Goal: Navigation & Orientation: Find specific page/section

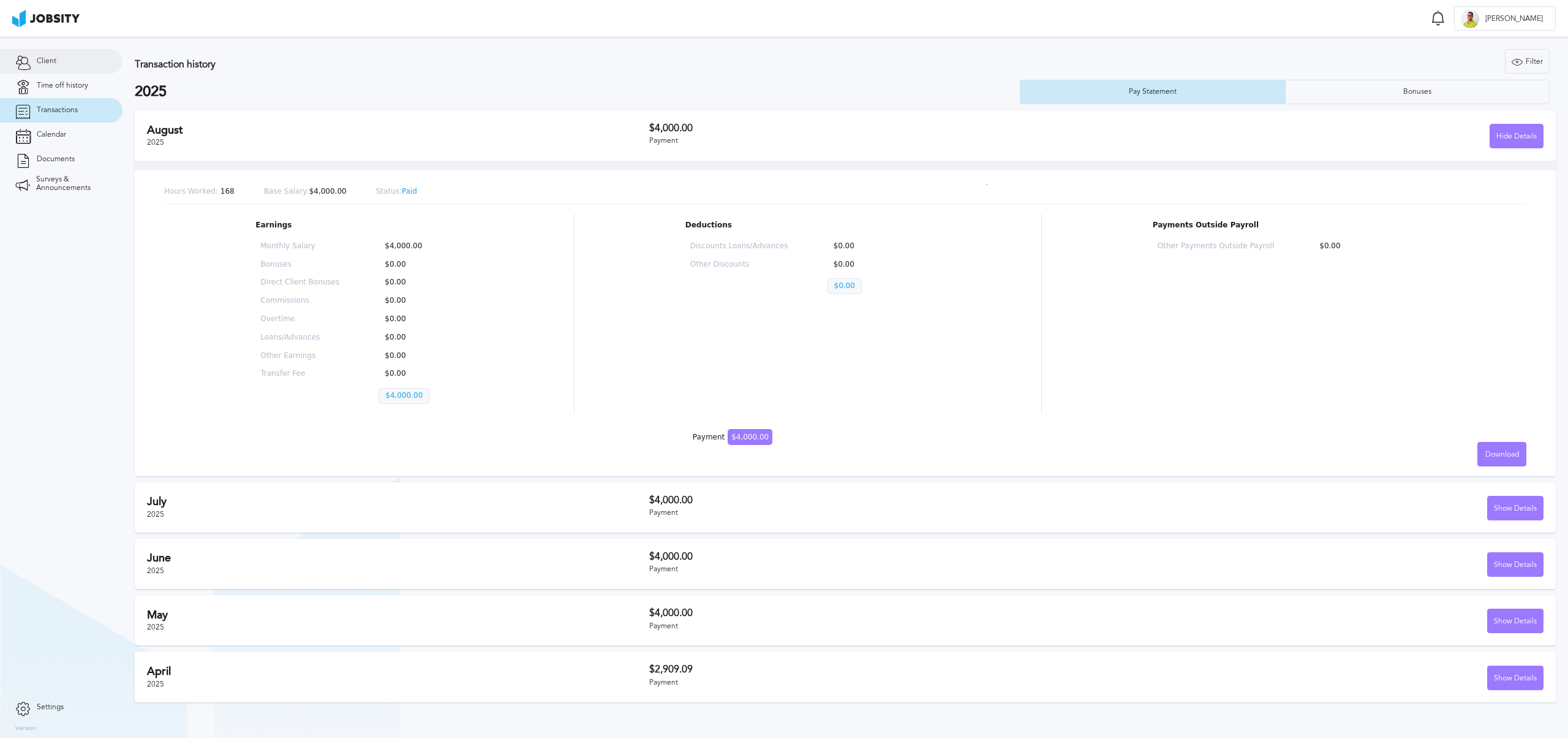
click at [47, 68] on link "Client" at bounding box center [61, 61] width 123 height 25
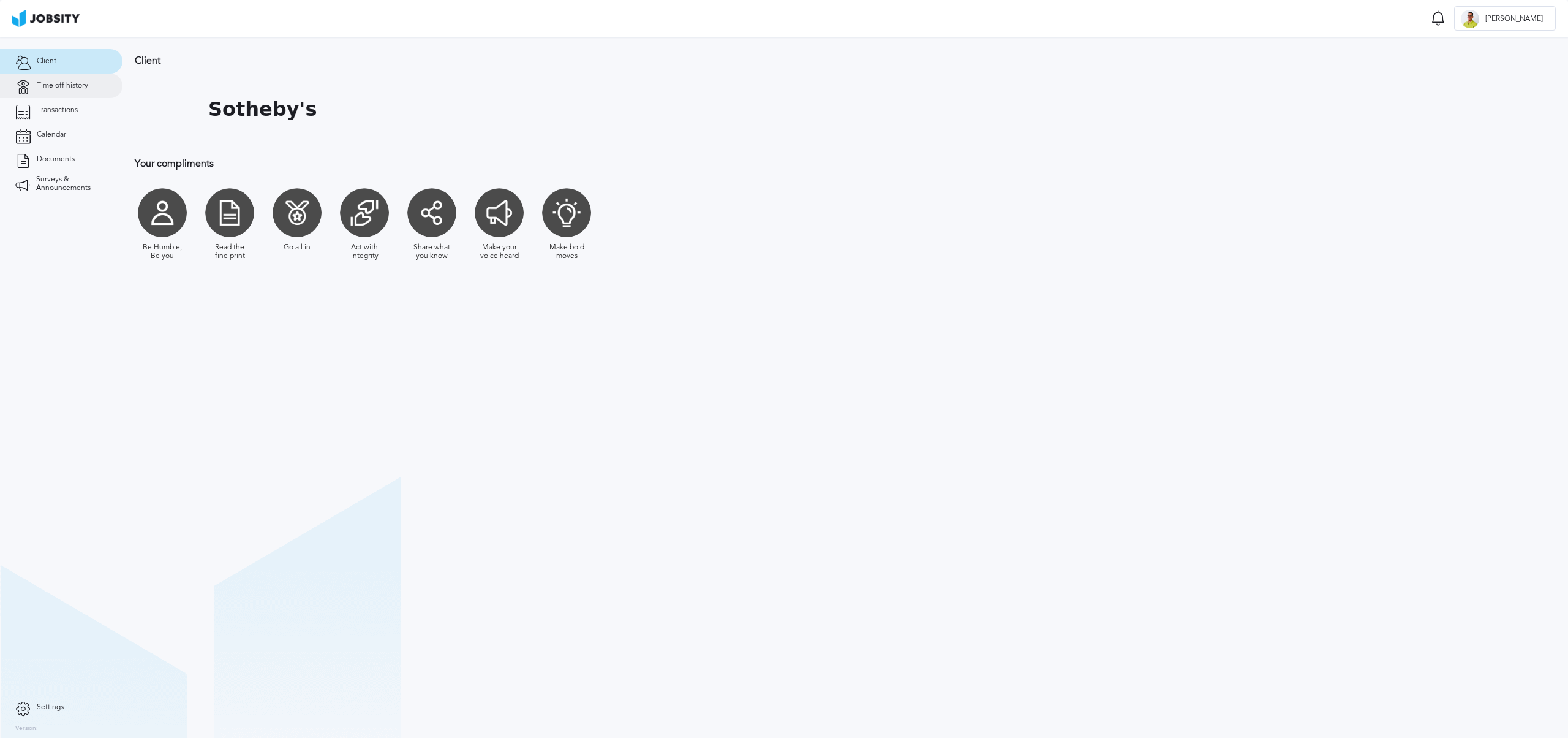
click at [85, 93] on link "Time off history" at bounding box center [61, 86] width 123 height 25
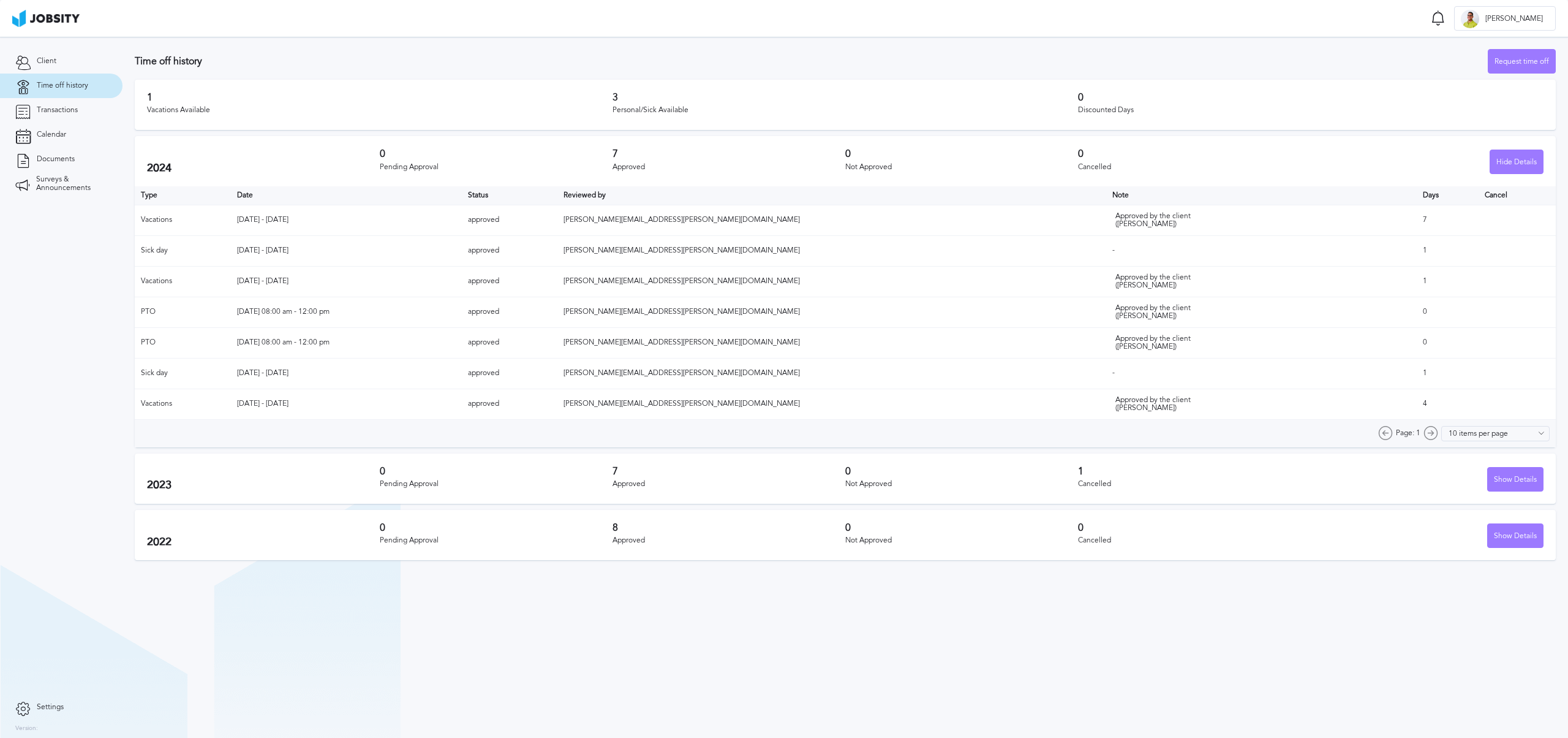
click at [960, 116] on div "3 Personal/Sick Available" at bounding box center [845, 105] width 466 height 26
click at [1487, 100] on h3 "0" at bounding box center [1311, 97] width 466 height 11
click at [41, 110] on span "Transactions" at bounding box center [57, 110] width 41 height 8
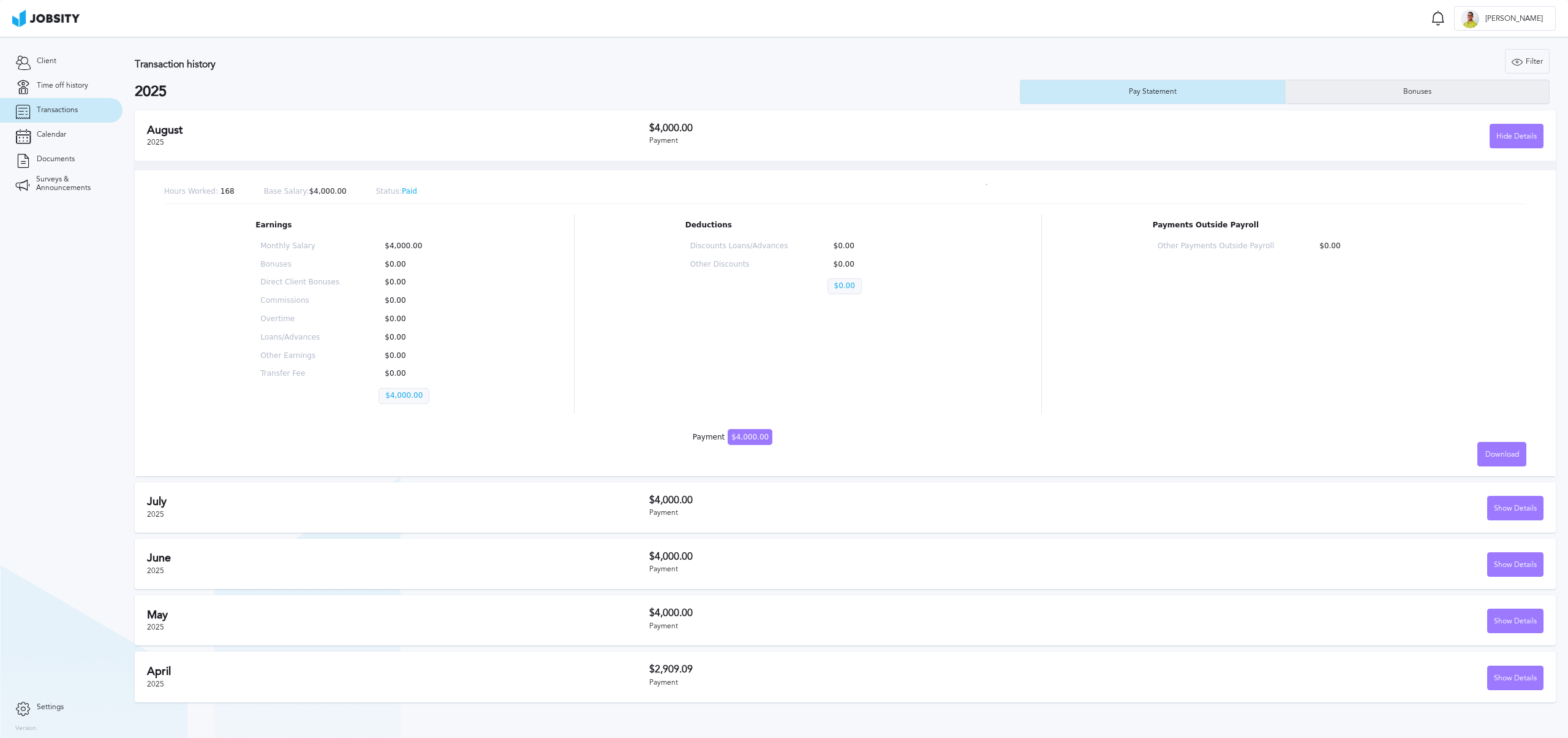
click at [1381, 90] on div "Bonuses" at bounding box center [1417, 92] width 264 height 25
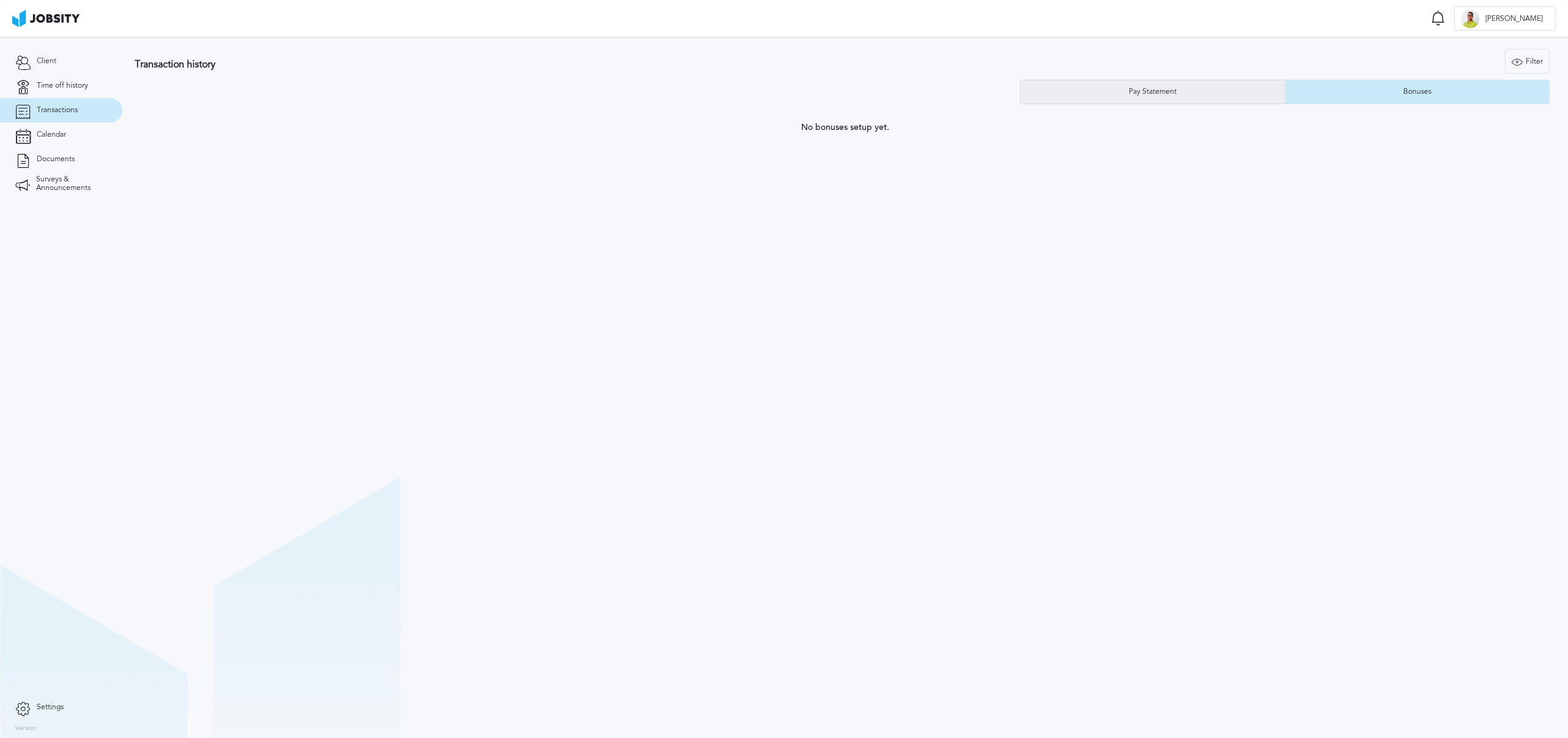
click at [1133, 100] on div "Pay Statement" at bounding box center [1152, 92] width 264 height 25
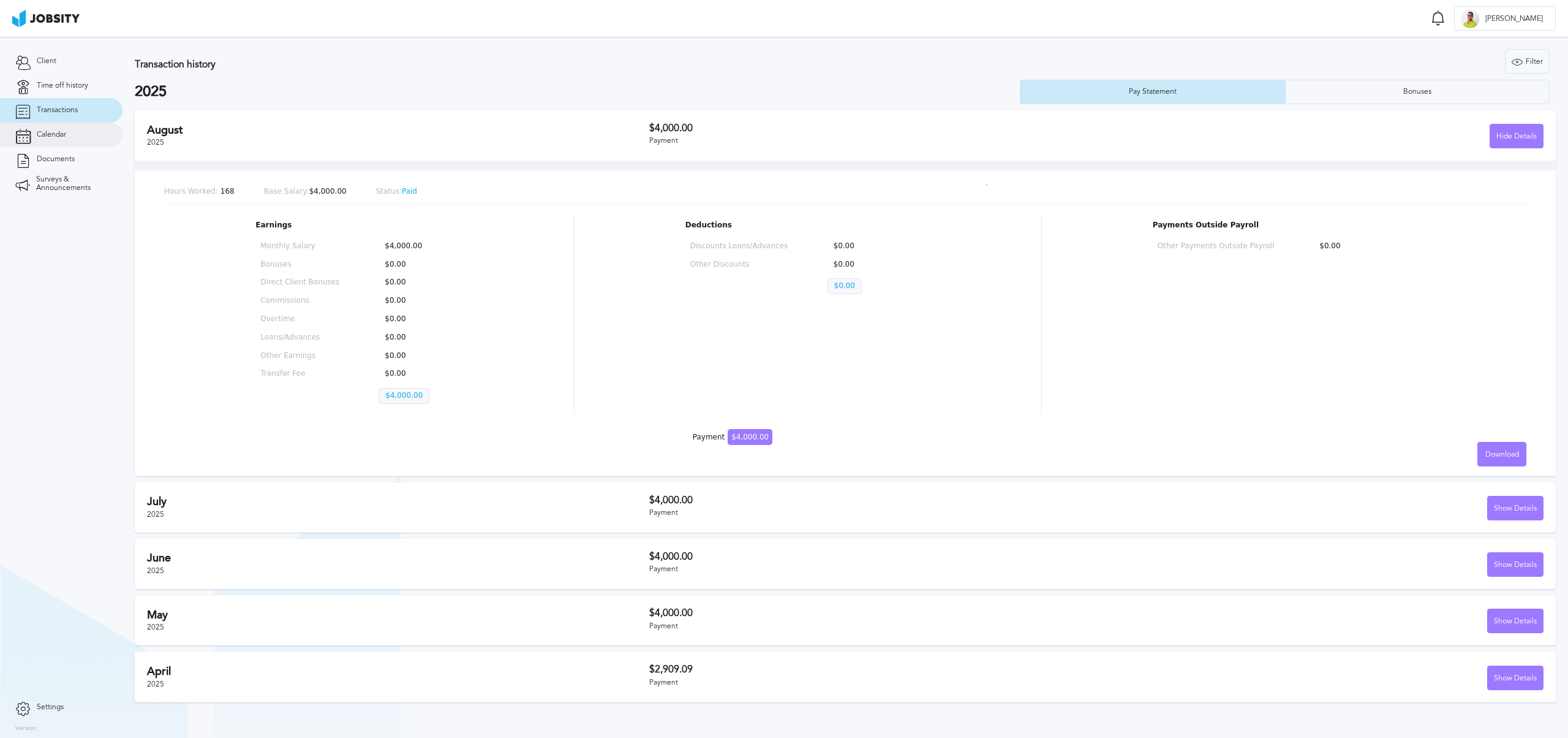
click at [77, 139] on link "Calendar" at bounding box center [61, 135] width 123 height 25
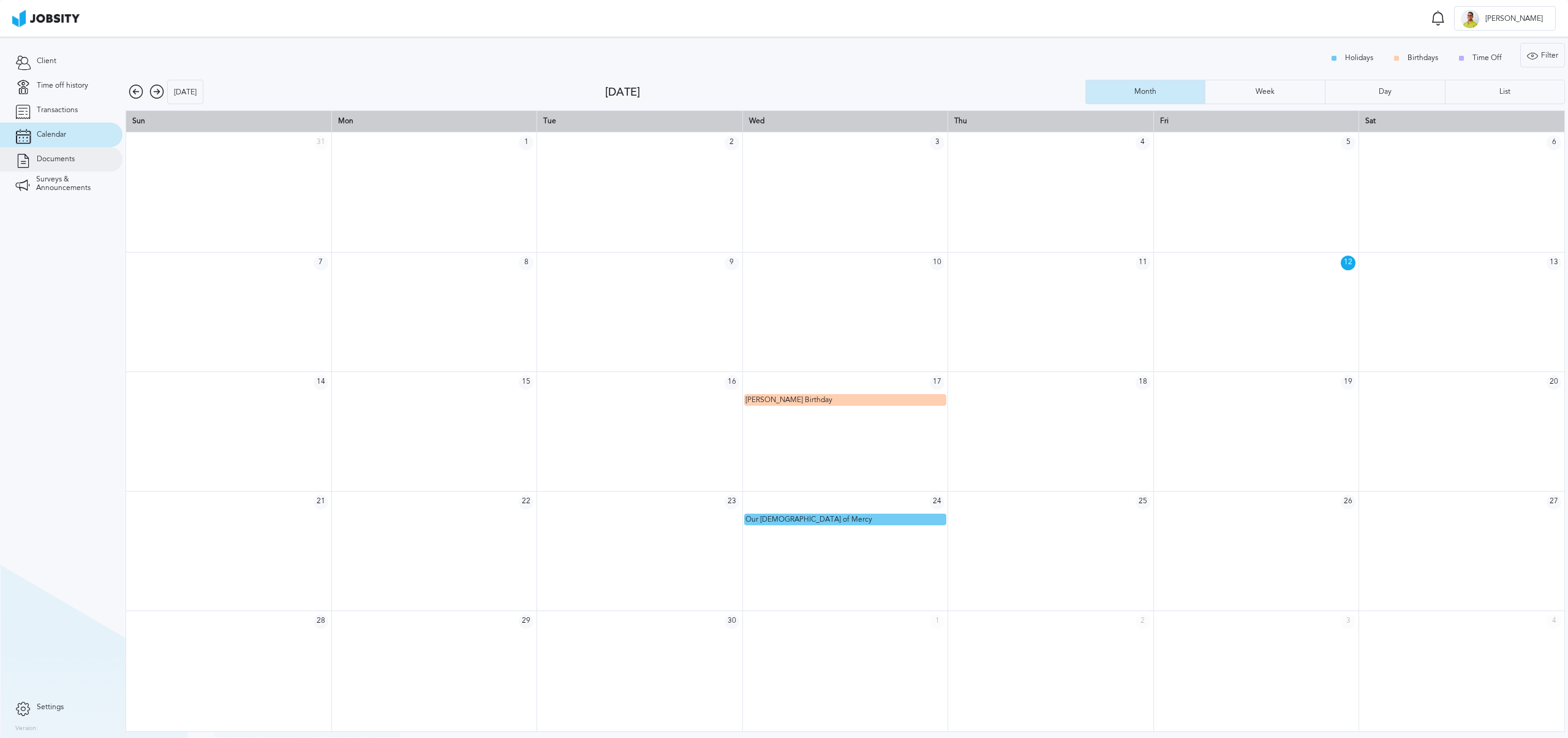
click at [66, 155] on span "Documents" at bounding box center [56, 159] width 38 height 8
